Goal: Check status: Check status

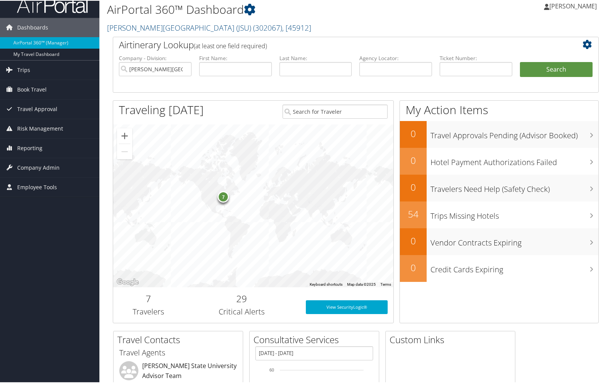
scroll to position [38, 0]
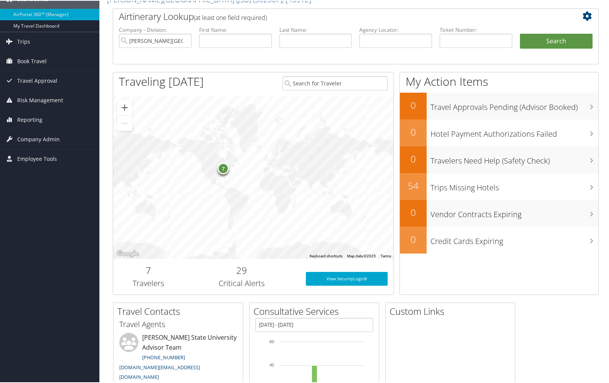
click at [244, 271] on h2 "29" at bounding box center [241, 269] width 105 height 13
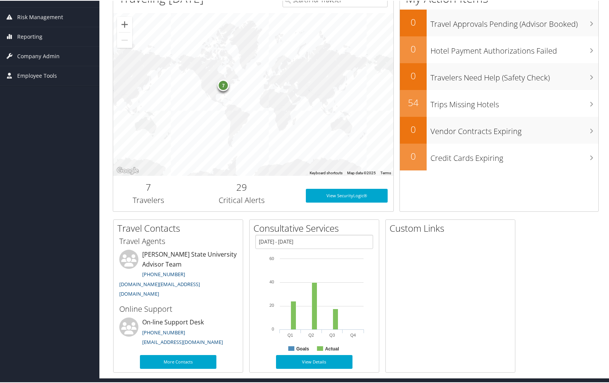
scroll to position [124, 0]
